Goal: Transaction & Acquisition: Purchase product/service

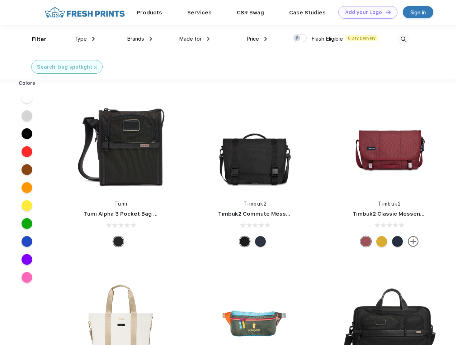
click at [365, 12] on link "Add your Logo Design Tool" at bounding box center [367, 12] width 59 height 13
click at [0, 0] on div "Design Tool" at bounding box center [0, 0] width 0 height 0
click at [385, 12] on link "Add your Logo Design Tool" at bounding box center [367, 12] width 59 height 13
click at [34, 39] on div "Filter" at bounding box center [39, 39] width 15 height 8
click at [85, 39] on span "Type" at bounding box center [80, 39] width 13 height 6
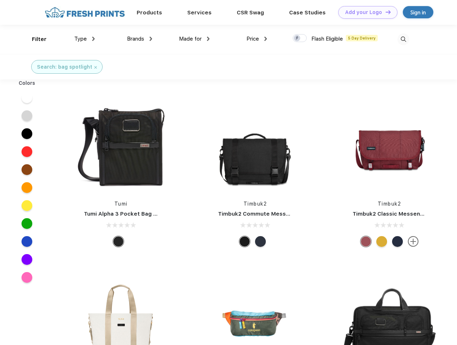
click at [140, 39] on span "Brands" at bounding box center [135, 39] width 17 height 6
click at [195, 39] on span "Made for" at bounding box center [190, 39] width 23 height 6
click at [257, 39] on span "Price" at bounding box center [253, 39] width 13 height 6
click at [300, 38] on div at bounding box center [300, 38] width 14 height 8
click at [298, 38] on input "checkbox" at bounding box center [295, 36] width 5 height 5
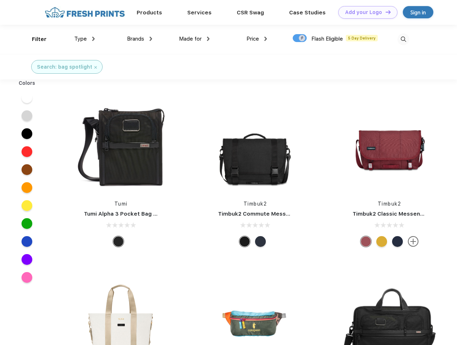
click at [403, 39] on img at bounding box center [404, 39] width 12 height 12
